Goal: Transaction & Acquisition: Obtain resource

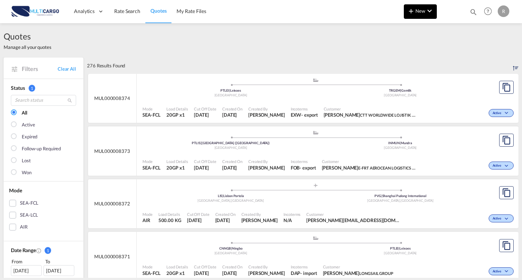
drag, startPoint x: 434, startPoint y: 20, endPoint x: 432, endPoint y: 16, distance: 3.8
click at [433, 20] on md-menu "New Rates Ratecard Ratesheet Quote" at bounding box center [419, 13] width 33 height 18
click at [431, 12] on md-icon "icon-chevron-down" at bounding box center [429, 11] width 9 height 9
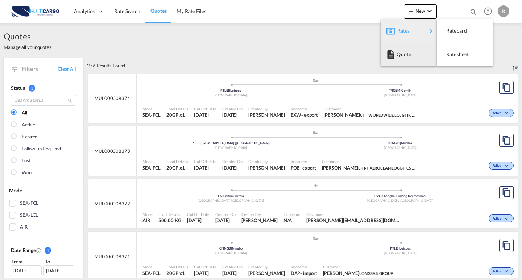
click at [195, 29] on md-backdrop at bounding box center [261, 140] width 522 height 280
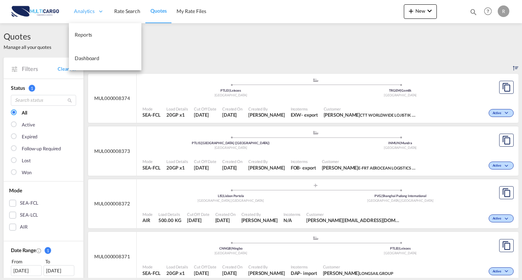
click at [106, 11] on div "Analytics" at bounding box center [89, 12] width 40 height 24
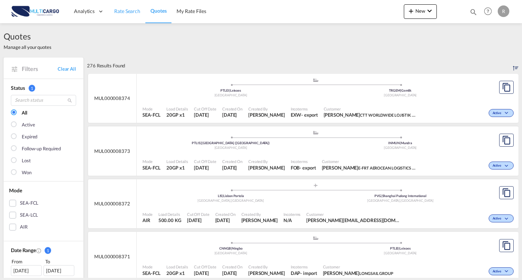
click at [131, 15] on link "Rate Search" at bounding box center [127, 12] width 36 height 24
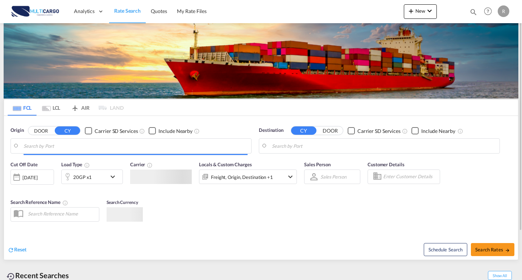
type input "Leixoes, PTLEI"
type input "Limassol, CYLMS"
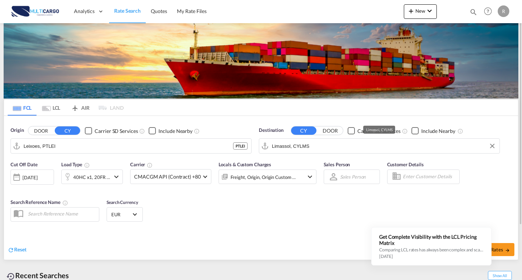
scroll to position [36, 0]
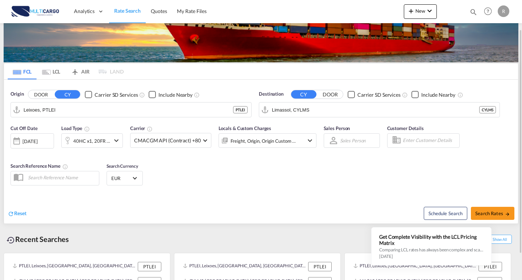
click at [109, 139] on div "40HC x1, 20FR x1" at bounding box center [91, 141] width 37 height 10
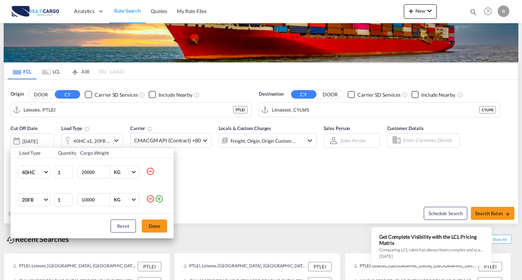
click at [109, 138] on div "Load Type Quantity Cargo Weight 40HC 20GP 40GP 40HC 45HC 20RE 40RE 40HR 20OT 40…" at bounding box center [261, 140] width 522 height 280
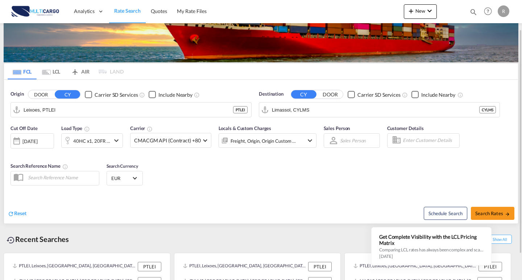
click at [306, 139] on md-icon "icon-chevron-down" at bounding box center [309, 140] width 9 height 9
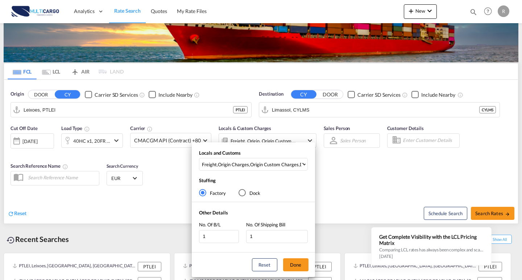
click at [304, 139] on div "Locals and Customs Freight , Origin Charges , Origin Custom Charges , Destinati…" at bounding box center [261, 140] width 522 height 280
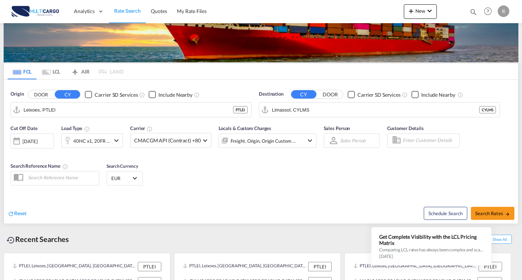
click at [305, 139] on md-icon "icon-chevron-down" at bounding box center [309, 140] width 9 height 9
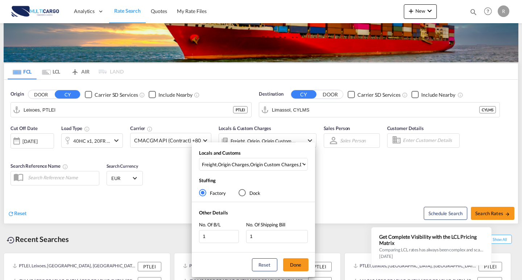
click at [304, 139] on div "Locals and Customs Freight , Origin Charges , Origin Custom Charges , Destinati…" at bounding box center [261, 140] width 522 height 280
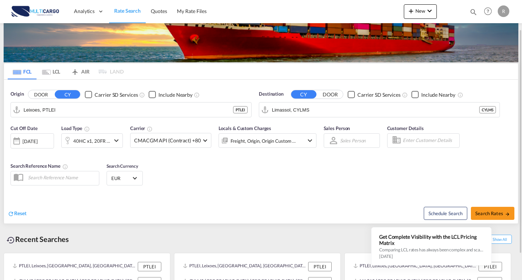
click at [339, 175] on div "Cut Off Date [DATE] [DATE] Load Type 40HC x1, 20FR x1 Carrier CMACGM API (Contr…" at bounding box center [261, 156] width 514 height 71
click at [482, 211] on span "Search Rates" at bounding box center [492, 213] width 35 height 6
type input "PTLEI to CYLMS / [DATE]"
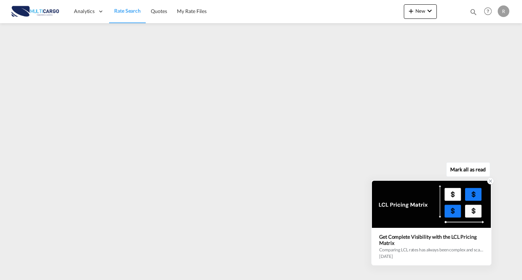
click at [441, 243] on div "Get Complete Visibility with the LCL Pricing Matrix" at bounding box center [431, 240] width 104 height 12
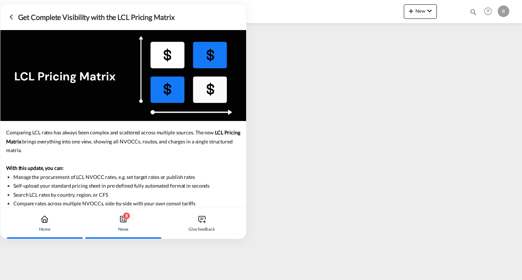
click at [54, 217] on div "Home" at bounding box center [45, 223] width 74 height 32
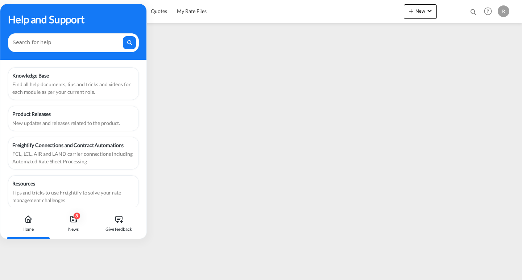
drag, startPoint x: 120, startPoint y: 7, endPoint x: 106, endPoint y: 88, distance: 82.2
click at [106, 87] on div "Help and Support Knowledge Base Find all help documents, tips and tricks and vi…" at bounding box center [73, 105] width 146 height 203
drag, startPoint x: 71, startPoint y: 17, endPoint x: 122, endPoint y: 17, distance: 51.8
click at [122, 17] on div "Help and Support" at bounding box center [73, 19] width 131 height 15
click at [115, 11] on div "Help and Support" at bounding box center [73, 32] width 146 height 56
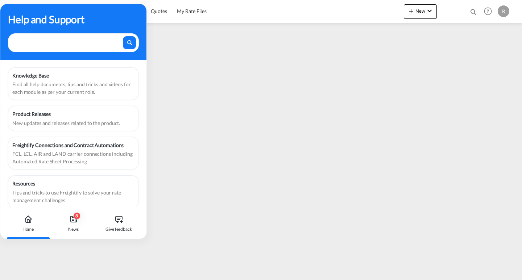
click at [99, 39] on textarea at bounding box center [67, 40] width 109 height 9
drag, startPoint x: 10, startPoint y: 11, endPoint x: 23, endPoint y: 29, distance: 22.0
click at [22, 33] on div "Help and Support" at bounding box center [73, 32] width 146 height 56
click at [28, 20] on div "Help and Support" at bounding box center [73, 19] width 131 height 15
click at [115, 29] on div "Help and Support" at bounding box center [73, 32] width 146 height 56
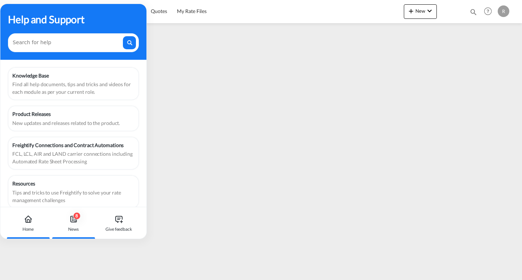
click at [88, 223] on div "8 News" at bounding box center [73, 223] width 40 height 32
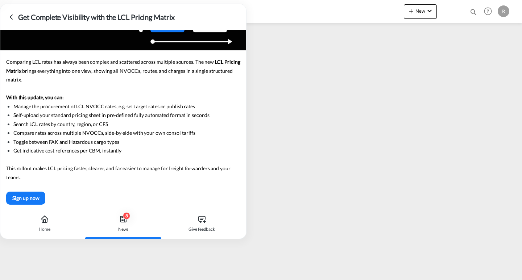
scroll to position [76, 0]
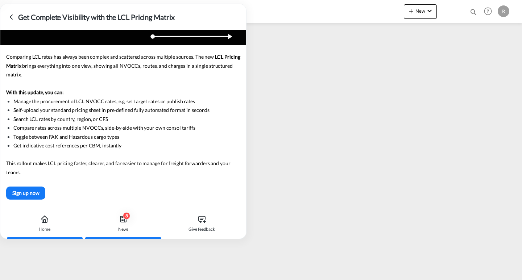
click at [43, 214] on div "Home" at bounding box center [45, 223] width 74 height 32
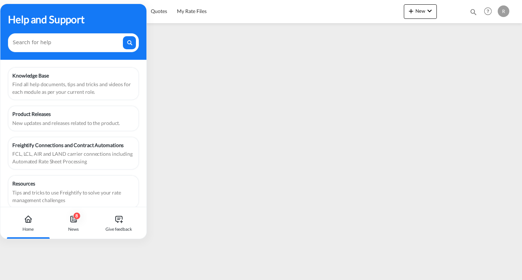
scroll to position [9, 0]
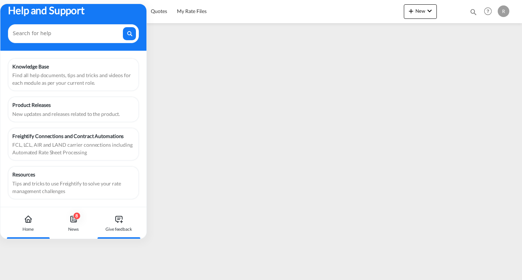
click at [118, 220] on icon at bounding box center [118, 219] width 9 height 9
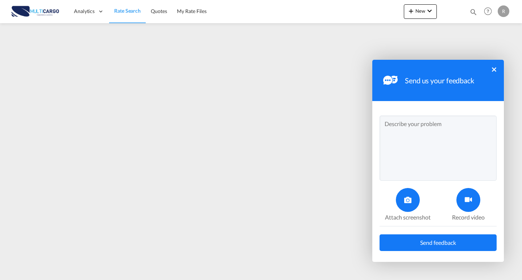
click at [493, 68] on button "×" at bounding box center [493, 69] width 4 height 4
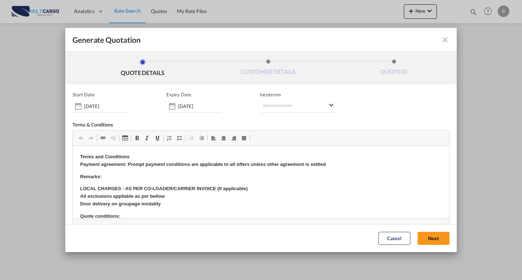
scroll to position [0, 0]
click at [264, 107] on md-select "Select Incoterms CPT - export Carrier Paid to DDP - export Delivery Duty Paid F…" at bounding box center [297, 106] width 75 height 13
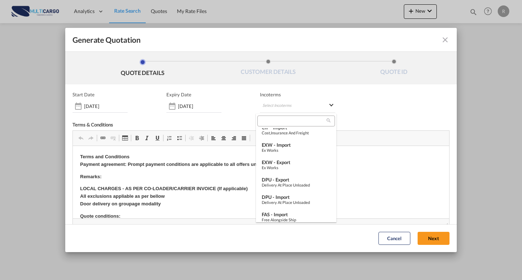
scroll to position [254, 0]
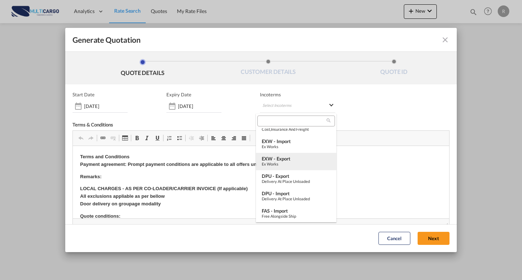
click at [288, 164] on div "Ex Works" at bounding box center [295, 164] width 69 height 5
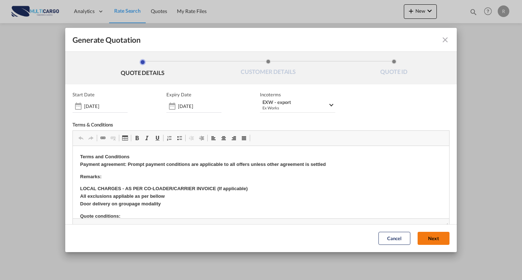
click at [417, 241] on button "Next" at bounding box center [433, 238] width 32 height 13
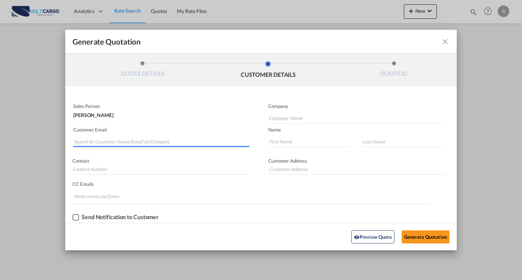
click at [124, 143] on input "Search by Customer Name/Email Id/Company" at bounding box center [162, 141] width 176 height 11
click at [129, 141] on input "Search by Customer Name/Email Id/Company" at bounding box center [162, 141] width 176 height 11
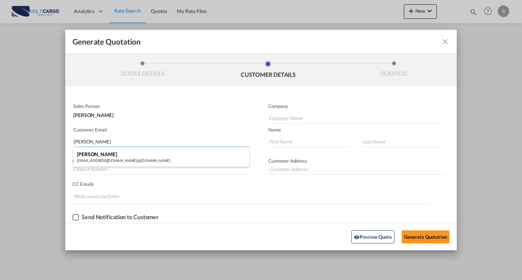
type input "[PERSON_NAME]"
click at [164, 152] on div "[PERSON_NAME] [EMAIL_ADDRESS][DOMAIN_NAME] | @[DOMAIN_NAME]" at bounding box center [161, 157] width 176 height 20
type input "@[DOMAIN_NAME]"
type input "[EMAIL_ADDRESS][DOMAIN_NAME]"
type input "[PERSON_NAME]"
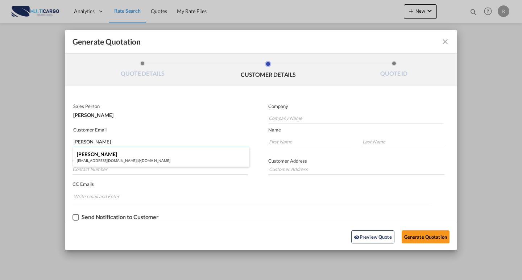
type input "Pita"
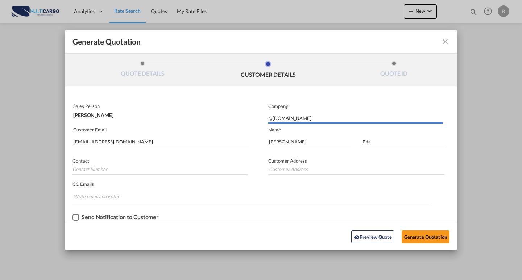
click at [297, 186] on p "CC Emails" at bounding box center [251, 184] width 358 height 6
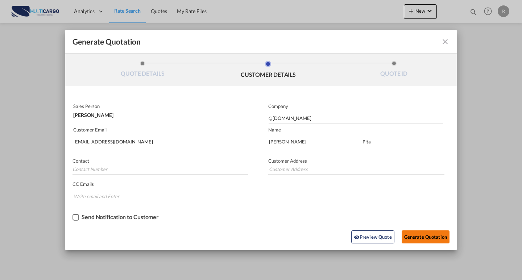
click at [427, 240] on button "Generate Quotation" at bounding box center [425, 236] width 48 height 13
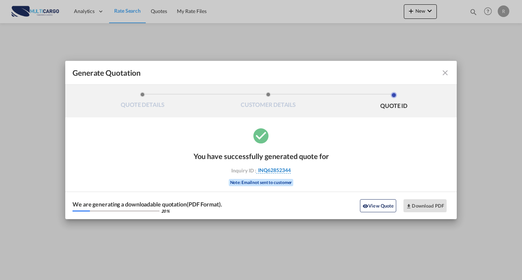
click at [276, 172] on span "INQ62852344" at bounding box center [273, 170] width 34 height 7
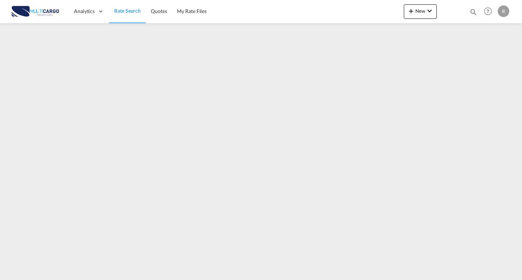
click at [134, 12] on span "Rate Search" at bounding box center [127, 11] width 26 height 6
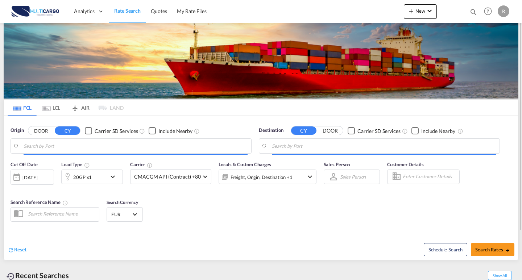
type input "Leixoes, PTLEI"
type input "Limassol, CYLMS"
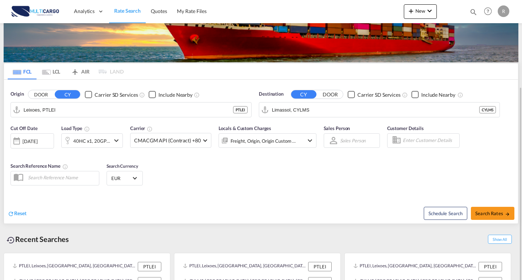
scroll to position [68, 0]
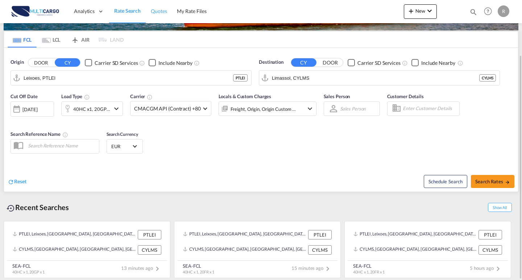
click at [155, 19] on link "Quotes" at bounding box center [159, 12] width 26 height 24
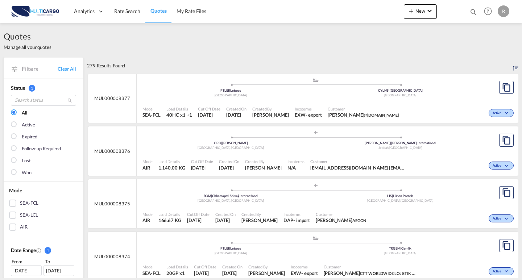
click at [360, 101] on div "Mode SEA-FCL Load Details 40HC x1 +1 Cut Off Date [DATE] Created On [DATE] Crea…" at bounding box center [327, 112] width 381 height 22
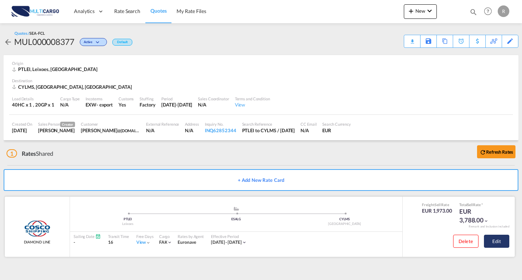
click at [503, 242] on button "Edit" at bounding box center [496, 241] width 25 height 13
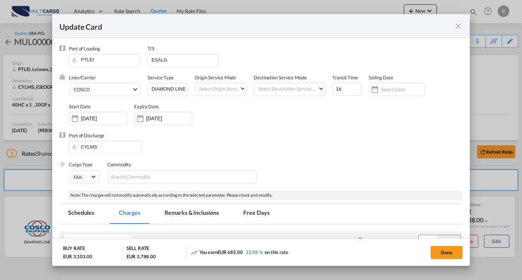
select select "per equipment"
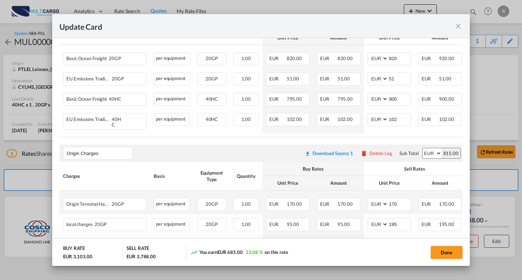
scroll to position [196, 0]
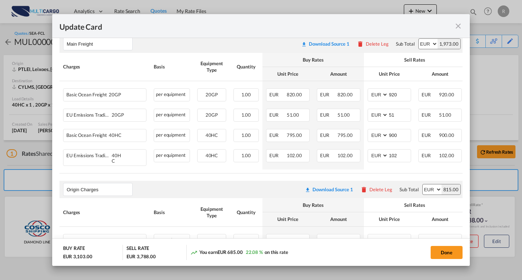
drag, startPoint x: 439, startPoint y: 253, endPoint x: 465, endPoint y: 188, distance: 70.7
click at [439, 253] on button "Done" at bounding box center [446, 252] width 32 height 13
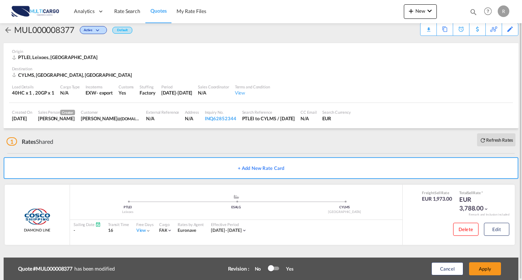
scroll to position [0, 0]
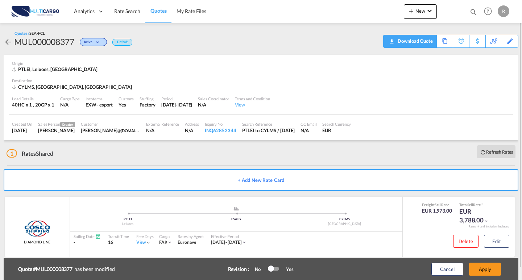
click at [404, 42] on div "Download Quote" at bounding box center [413, 41] width 37 height 12
click at [122, 12] on span "Rate Search" at bounding box center [127, 11] width 26 height 6
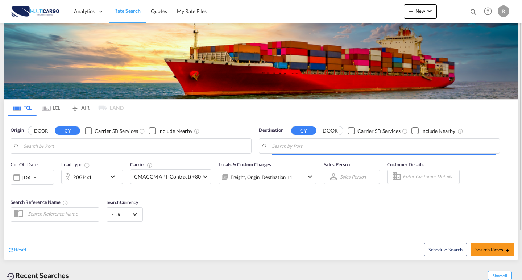
type input "Leixoes, PTLEI"
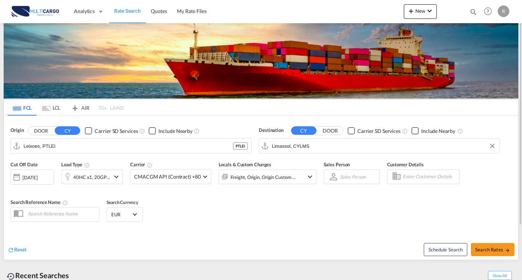
click at [332, 148] on input "Limassol, CYLMS" at bounding box center [384, 146] width 224 height 11
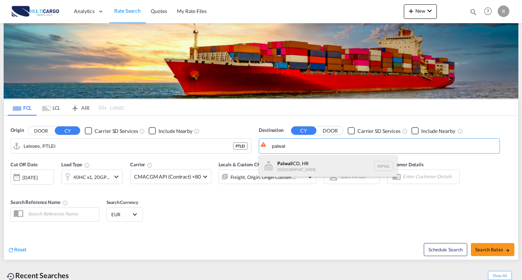
click at [323, 162] on div "Palwal ICD, HR [GEOGRAPHIC_DATA] INPWL" at bounding box center [328, 166] width 138 height 22
type input "Palwal ICD, HR, INPWL"
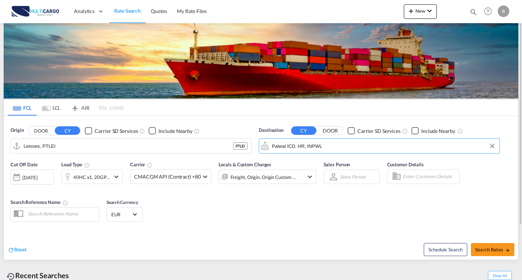
click at [336, 212] on div "Cut Off Date [DATE] [DATE] Load Type 40HC x1, 20GP x1 Carrier CMACGM API (Contr…" at bounding box center [261, 192] width 514 height 71
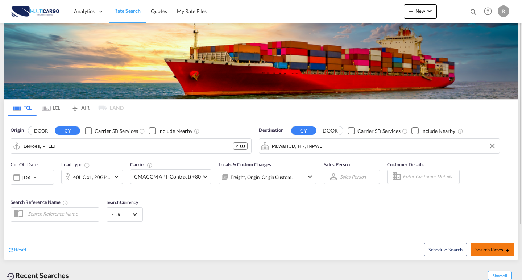
click at [491, 246] on button "Search Rates" at bounding box center [491, 249] width 43 height 13
type input "PTLEI to INPWL / [DATE]"
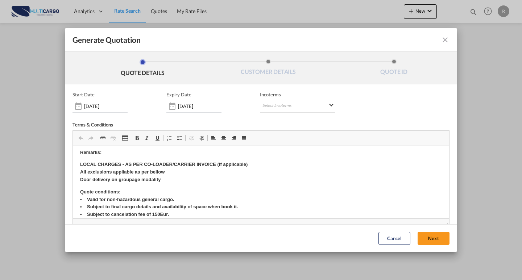
scroll to position [72, 0]
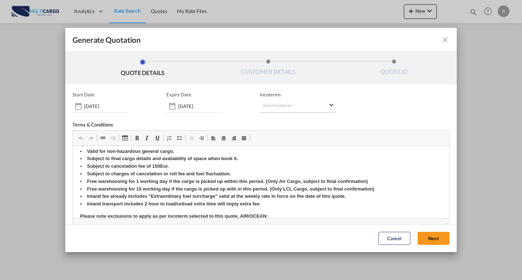
click at [289, 110] on md-select "Select Incoterms CPT - export Carrier Paid to DDP - export Delivery Duty Paid F…" at bounding box center [297, 106] width 75 height 13
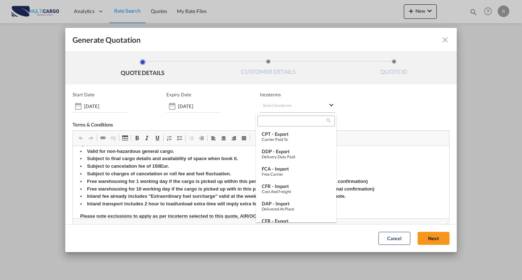
type md-option "[object Object]"
click at [289, 123] on input "search" at bounding box center [292, 121] width 67 height 7
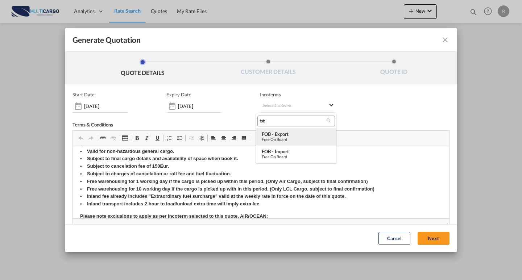
type input "fob"
click at [297, 138] on div "Free on Board" at bounding box center [295, 139] width 69 height 5
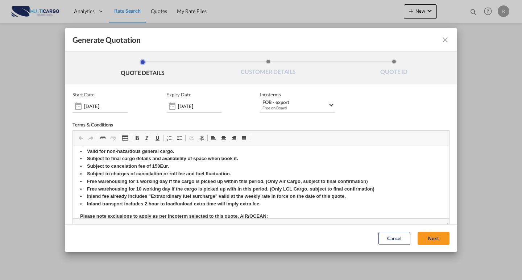
click at [349, 106] on div "Start Date [DATE] Expiry Date [DATE] Incoterms FOB - export Free on Board -" at bounding box center [260, 102] width 377 height 21
click at [420, 238] on button "Next" at bounding box center [433, 238] width 32 height 13
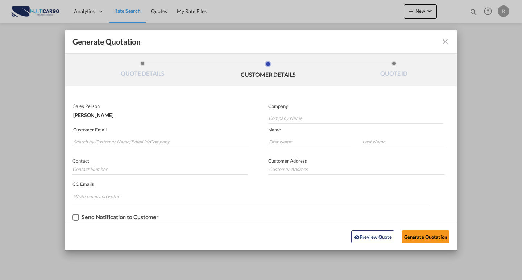
scroll to position [0, 0]
drag, startPoint x: 101, startPoint y: 170, endPoint x: 118, endPoint y: 166, distance: 17.1
click at [101, 170] on input "Generate QuotationQUOTE ..." at bounding box center [159, 169] width 175 height 11
paste input "[PERSON_NAME][EMAIL_ADDRESS][PERSON_NAME][DOMAIN_NAME]>"
click at [164, 165] on input "[PERSON_NAME][EMAIL_ADDRESS][PERSON_NAME][DOMAIN_NAME]>" at bounding box center [159, 169] width 175 height 11
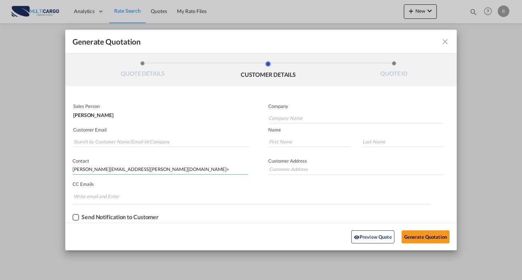
click at [146, 171] on input "[PERSON_NAME][EMAIL_ADDRESS][PERSON_NAME][DOMAIN_NAME]>" at bounding box center [159, 169] width 175 height 11
type input "[PERSON_NAME][EMAIL_ADDRESS][PERSON_NAME][DOMAIN_NAME]"
click at [160, 186] on p "CC Emails" at bounding box center [251, 184] width 358 height 6
click at [158, 132] on p "Customer Email" at bounding box center [161, 130] width 176 height 6
click at [157, 146] on input "Search by Customer Name/Email Id/Company" at bounding box center [162, 141] width 176 height 11
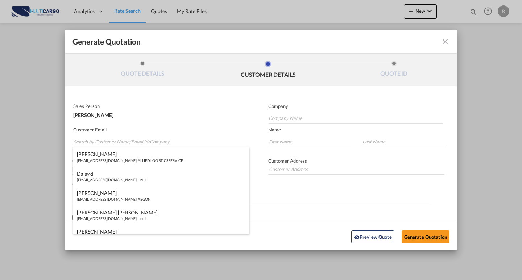
click at [190, 115] on div "[PERSON_NAME]" at bounding box center [160, 113] width 174 height 9
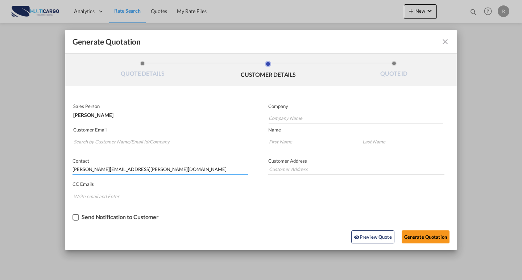
drag, startPoint x: 111, startPoint y: 173, endPoint x: 72, endPoint y: 172, distance: 38.8
click at [72, 172] on input "[PERSON_NAME][EMAIL_ADDRESS][PERSON_NAME][DOMAIN_NAME]" at bounding box center [159, 169] width 175 height 11
click at [102, 143] on input "Search by Customer Name/Email Id/Company" at bounding box center [162, 141] width 176 height 11
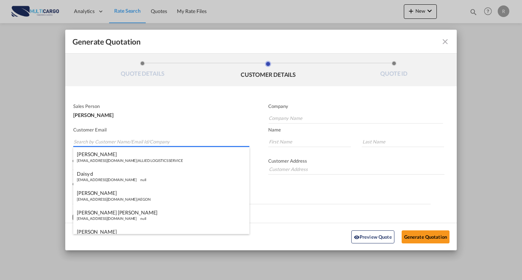
paste input "[PERSON_NAME][EMAIL_ADDRESS][PERSON_NAME][DOMAIN_NAME]"
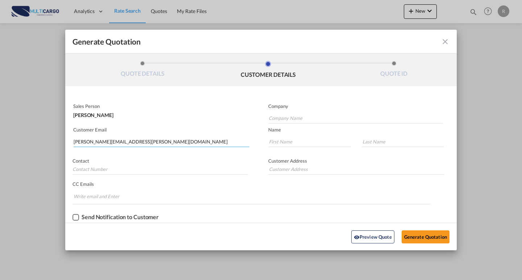
type input "[PERSON_NAME][EMAIL_ADDRESS][PERSON_NAME][DOMAIN_NAME]"
click at [307, 141] on input "Generate QuotationQUOTE ..." at bounding box center [309, 141] width 83 height 11
paste input "[PERSON_NAME]"
drag, startPoint x: 305, startPoint y: 141, endPoint x: 291, endPoint y: 141, distance: 13.8
click at [291, 141] on input "[PERSON_NAME]" at bounding box center [309, 141] width 83 height 11
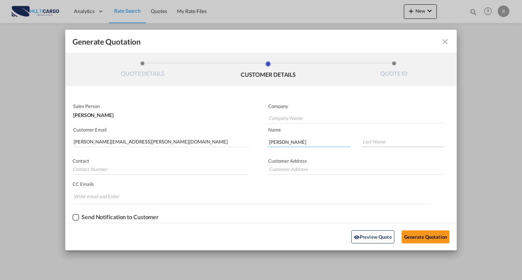
type input "[PERSON_NAME]"
click at [395, 144] on input "Generate QuotationQUOTE ..." at bounding box center [402, 141] width 83 height 11
paste input "[PERSON_NAME]"
type input "[PERSON_NAME]"
click at [378, 134] on div "[PERSON_NAME]" at bounding box center [400, 140] width 93 height 22
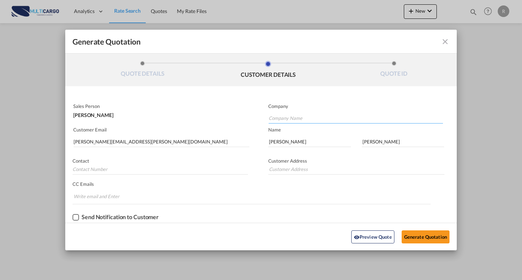
click at [318, 117] on input "Company Name" at bounding box center [355, 118] width 174 height 11
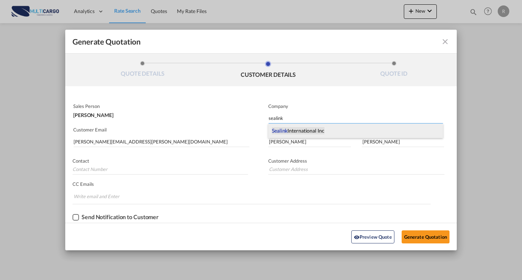
click at [293, 129] on span "Sealink International Inc" at bounding box center [298, 130] width 53 height 7
type input "Sealink International Inc"
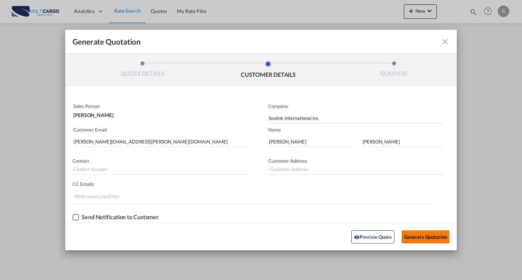
click at [432, 235] on button "Generate Quotation" at bounding box center [425, 236] width 48 height 13
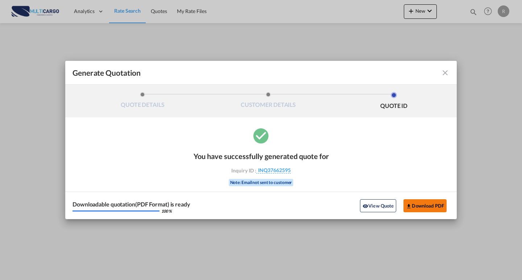
click at [421, 204] on button "Download PDF" at bounding box center [424, 205] width 43 height 13
click at [443, 72] on md-icon "icon-close fg-AAA8AD cursor m-0" at bounding box center [444, 72] width 9 height 9
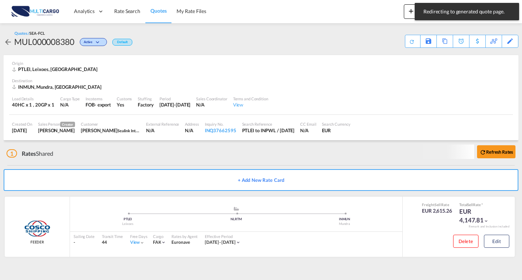
drag, startPoint x: 363, startPoint y: 18, endPoint x: 439, endPoint y: 15, distance: 76.5
click at [364, 18] on div "Analytics Reports Dashboard Rate Search Quotes My Rate Files New Rates Ratecard" at bounding box center [261, 11] width 500 height 22
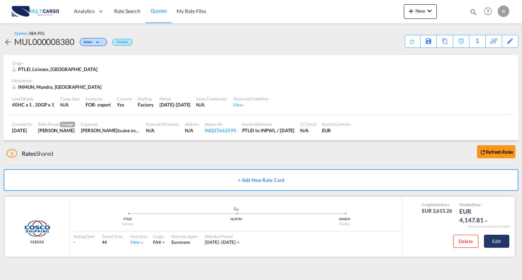
click at [496, 240] on button "Edit" at bounding box center [496, 241] width 25 height 13
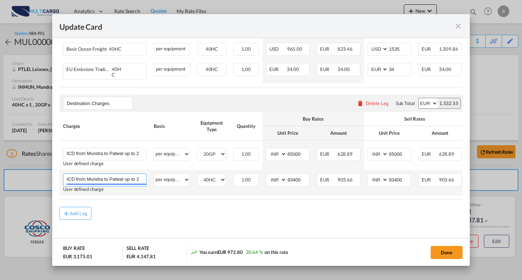
scroll to position [0, 11]
drag, startPoint x: 139, startPoint y: 179, endPoint x: 143, endPoint y: 179, distance: 4.0
click at [143, 179] on input "ICD from Mundra to Palwal up to 26 MT" at bounding box center [106, 179] width 79 height 11
click at [127, 177] on input "ICD from Mundra to Palwal up to 26 MT" at bounding box center [106, 179] width 79 height 11
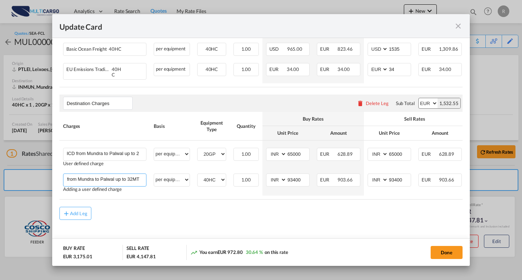
scroll to position [0, 7]
type input "ICD from Mundra to Palwal up to 32 MT"
click at [447, 254] on button "Done" at bounding box center [446, 252] width 32 height 13
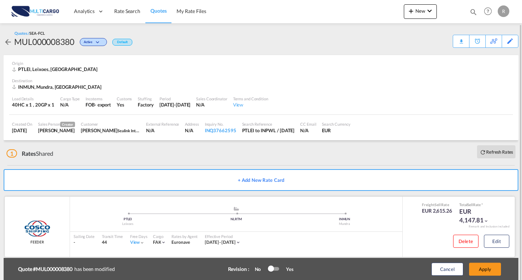
scroll to position [12, 0]
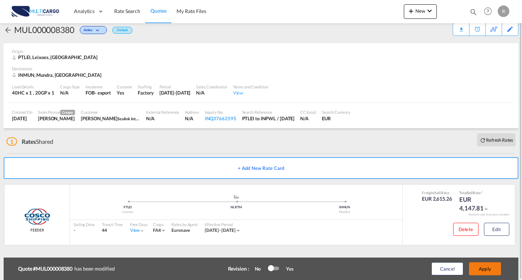
click at [481, 266] on button "Apply" at bounding box center [485, 268] width 32 height 13
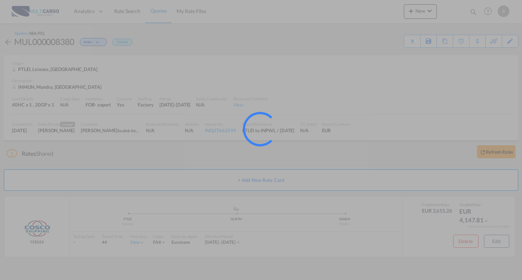
scroll to position [0, 0]
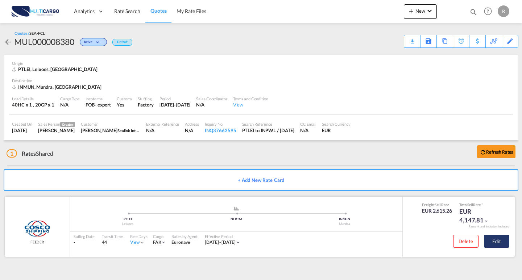
click at [502, 241] on button "Edit" at bounding box center [496, 241] width 25 height 13
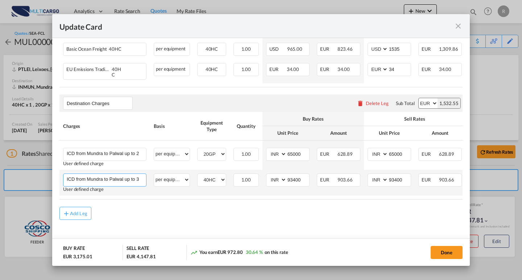
scroll to position [0, 11]
click at [142, 177] on input "ICD from Mundra to Palwal up to 32 MT" at bounding box center [106, 179] width 79 height 11
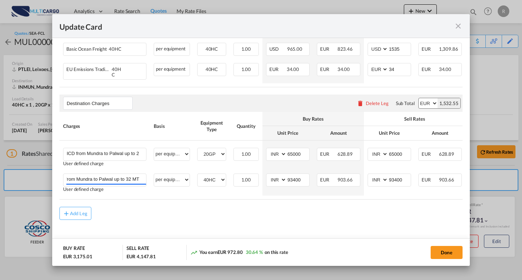
click at [418, 240] on md-dialog-actions "BUY RATE EUR 3,175.01 SELL RATE EUR 4,147.81 You earn EUR 972.80 30.64 % on thi…" at bounding box center [260, 252] width 417 height 28
click at [441, 251] on button "Done" at bounding box center [446, 252] width 32 height 13
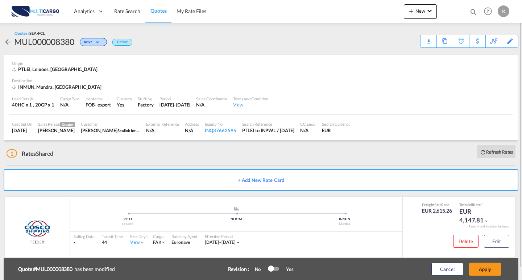
click at [419, 40] on div "Quotes / SEA-FCL MUL000008380 Active Default Download Quote Copy Quote Set Remi…" at bounding box center [261, 38] width 514 height 17
click at [420, 40] on div "Download Quote" at bounding box center [413, 41] width 37 height 12
click at [491, 240] on button "Edit" at bounding box center [496, 241] width 25 height 13
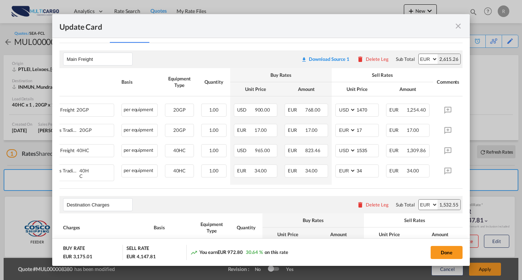
scroll to position [0, 62]
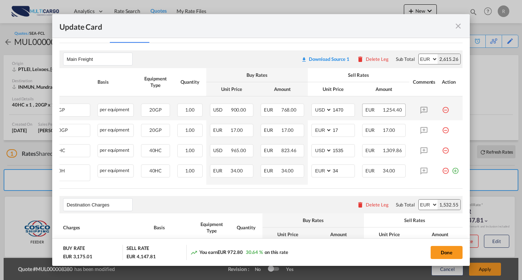
click at [384, 110] on span "1,254.40" at bounding box center [391, 110] width 19 height 6
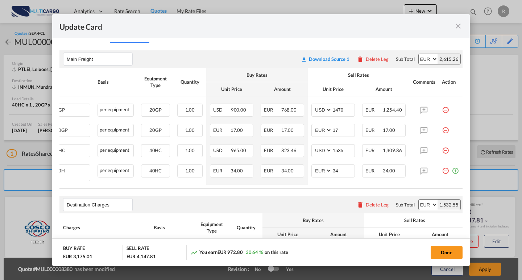
click at [460, 24] on md-icon "icon-close fg-AAA8AD m-0 pointer" at bounding box center [457, 26] width 9 height 9
